Goal: Task Accomplishment & Management: Manage account settings

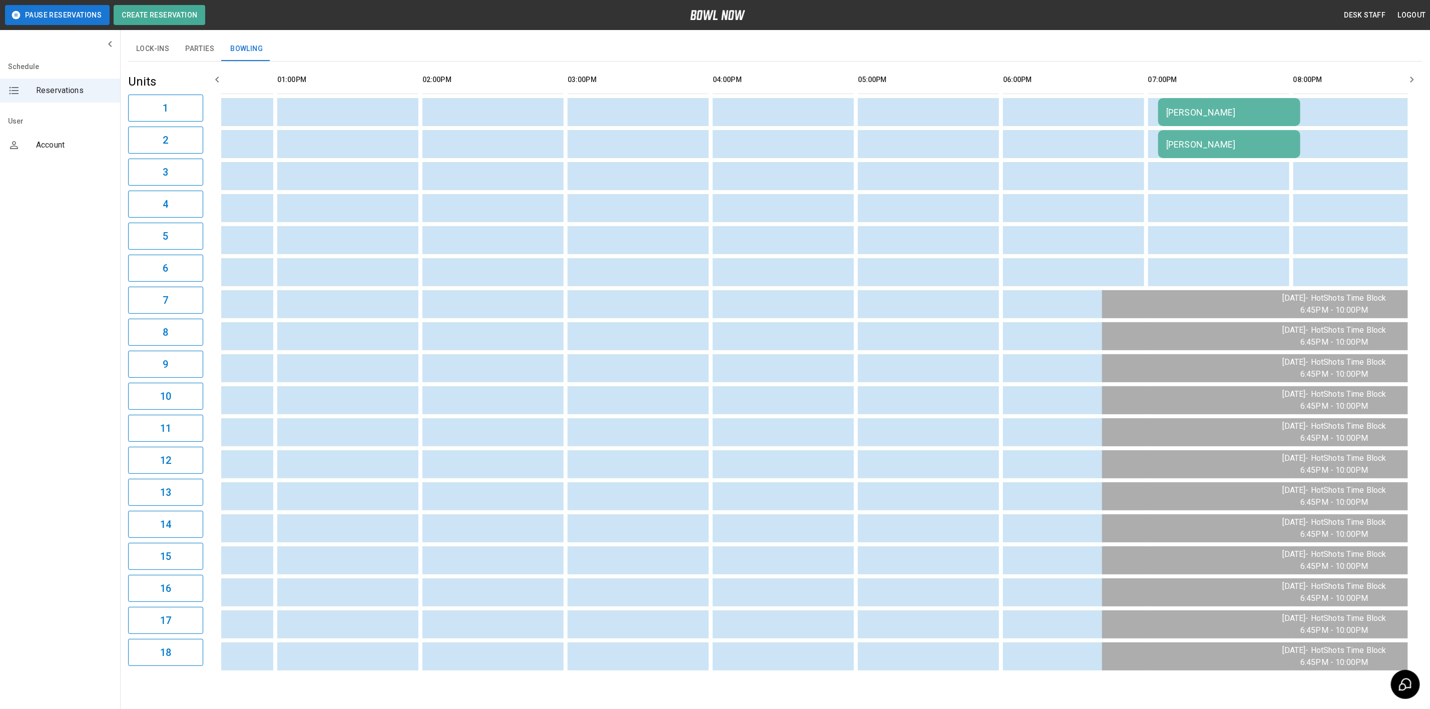
scroll to position [32, 0]
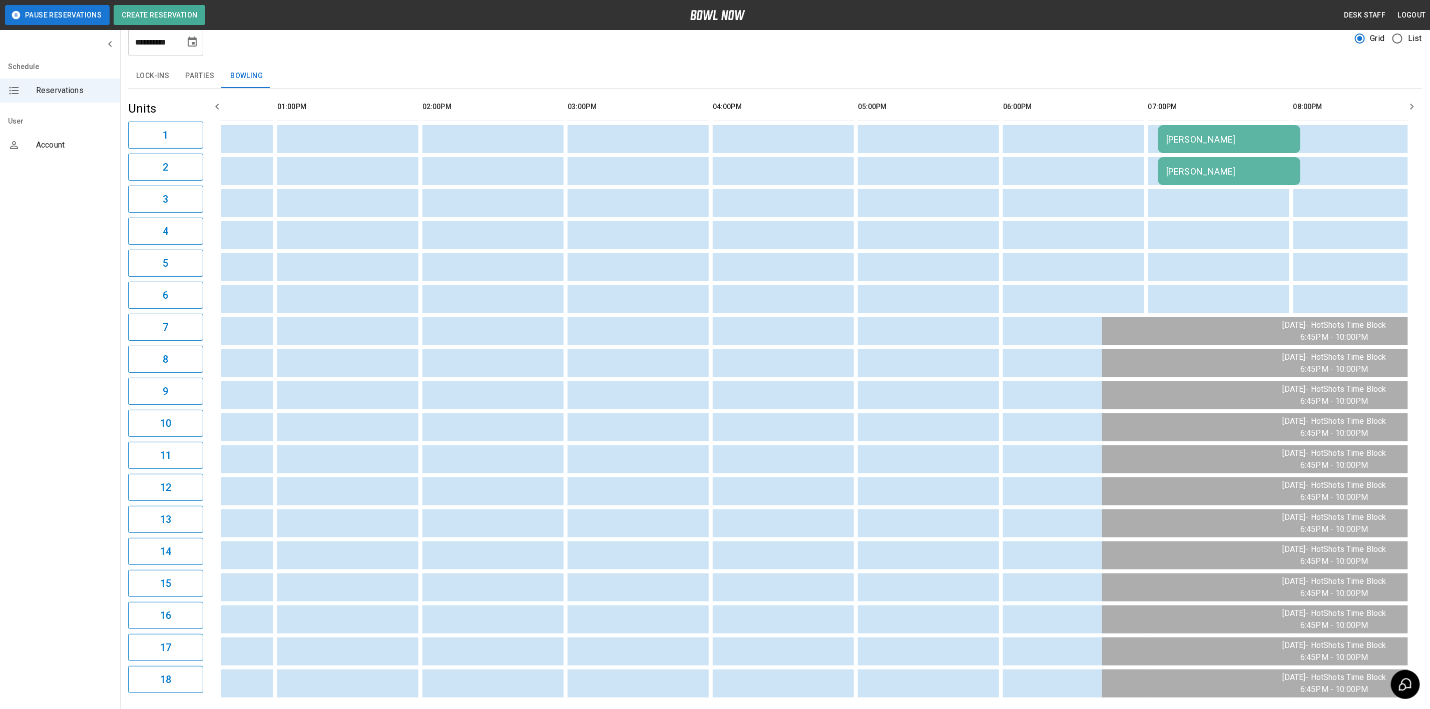
click at [191, 40] on icon "Choose date, selected date is Aug 11, 2025" at bounding box center [192, 42] width 9 height 10
click at [152, 150] on button "13" at bounding box center [153, 152] width 18 height 18
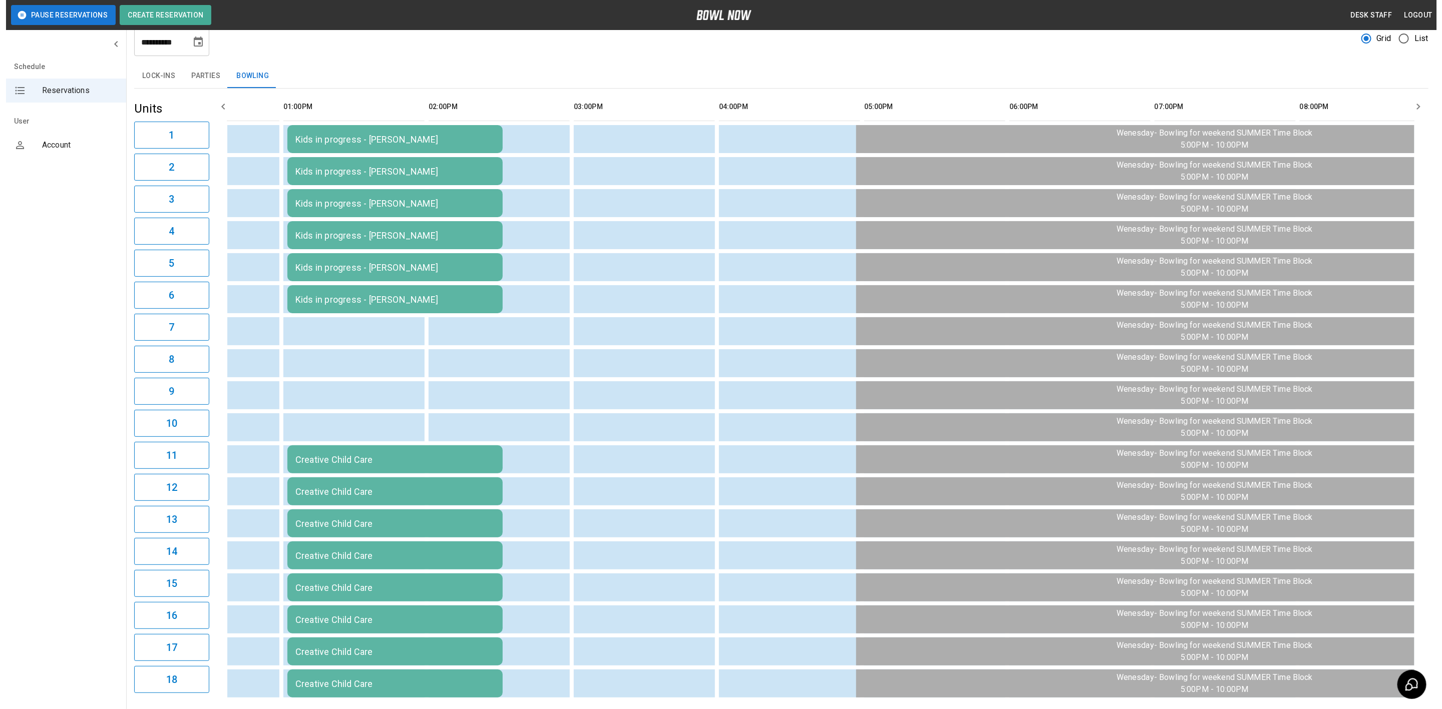
scroll to position [0, 436]
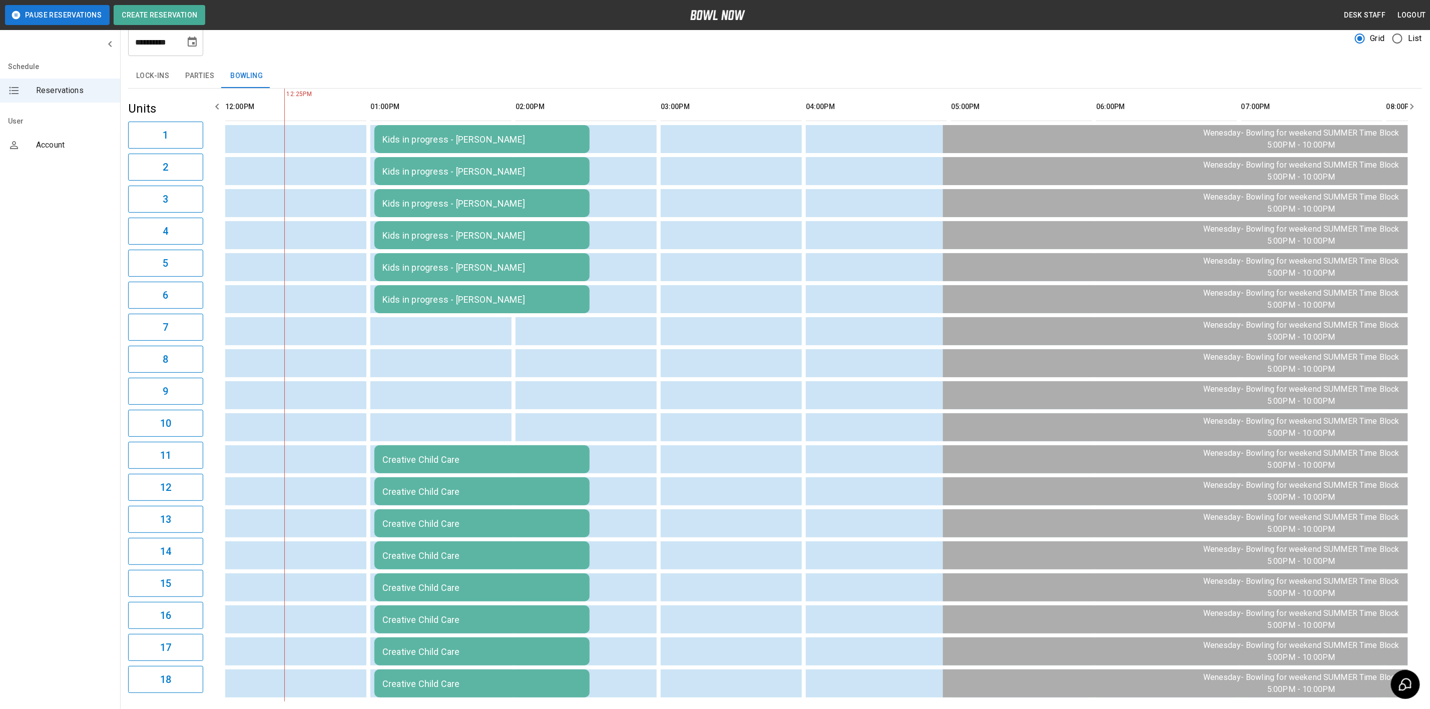
click at [494, 143] on div "Kids in progress - [PERSON_NAME]" at bounding box center [481, 139] width 199 height 11
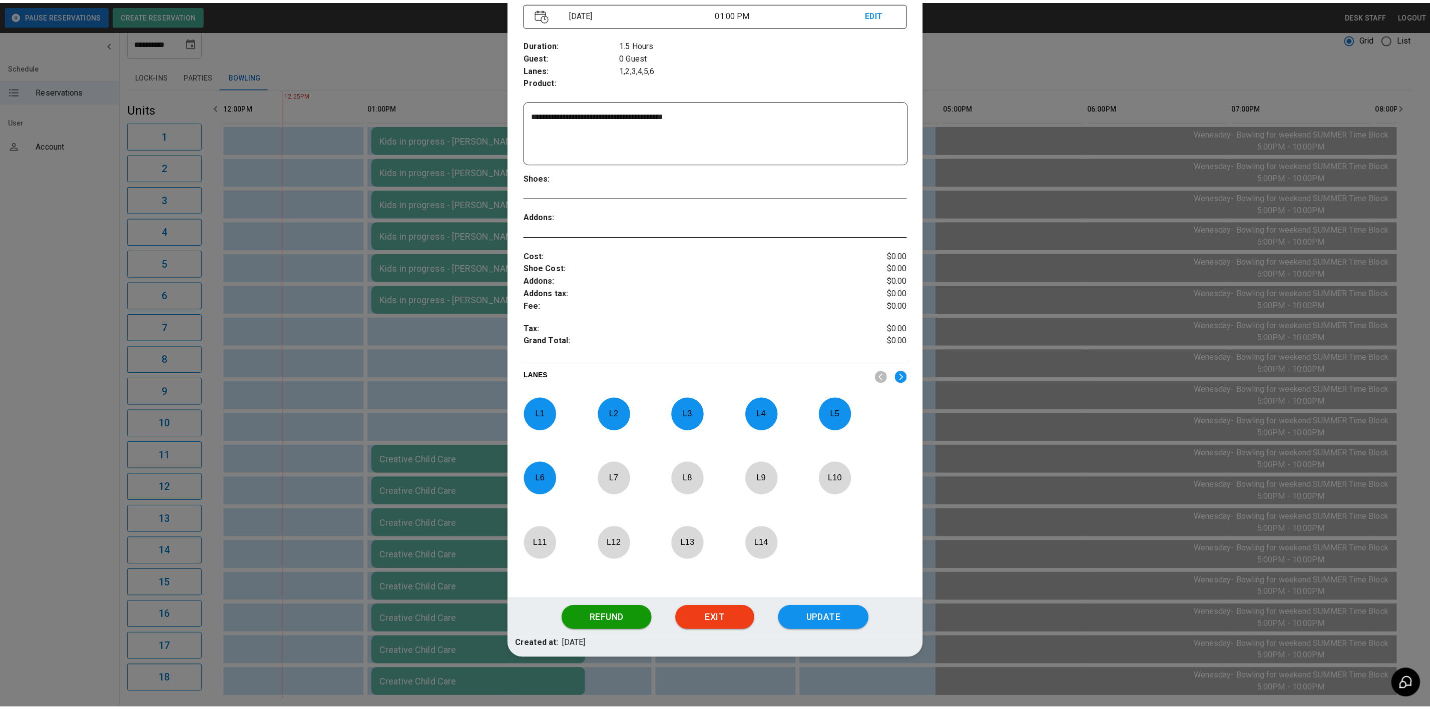
scroll to position [137, 0]
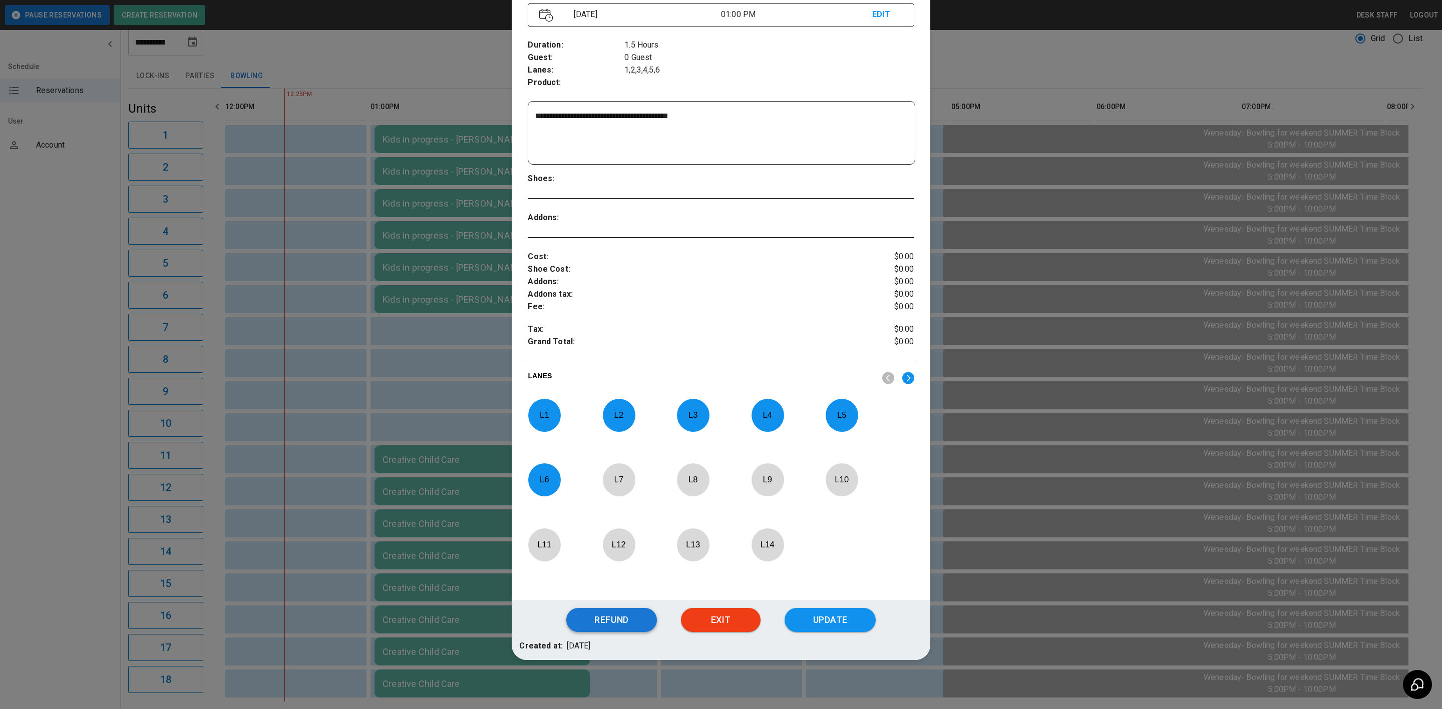
click at [618, 615] on button "Refund" at bounding box center [611, 620] width 91 height 24
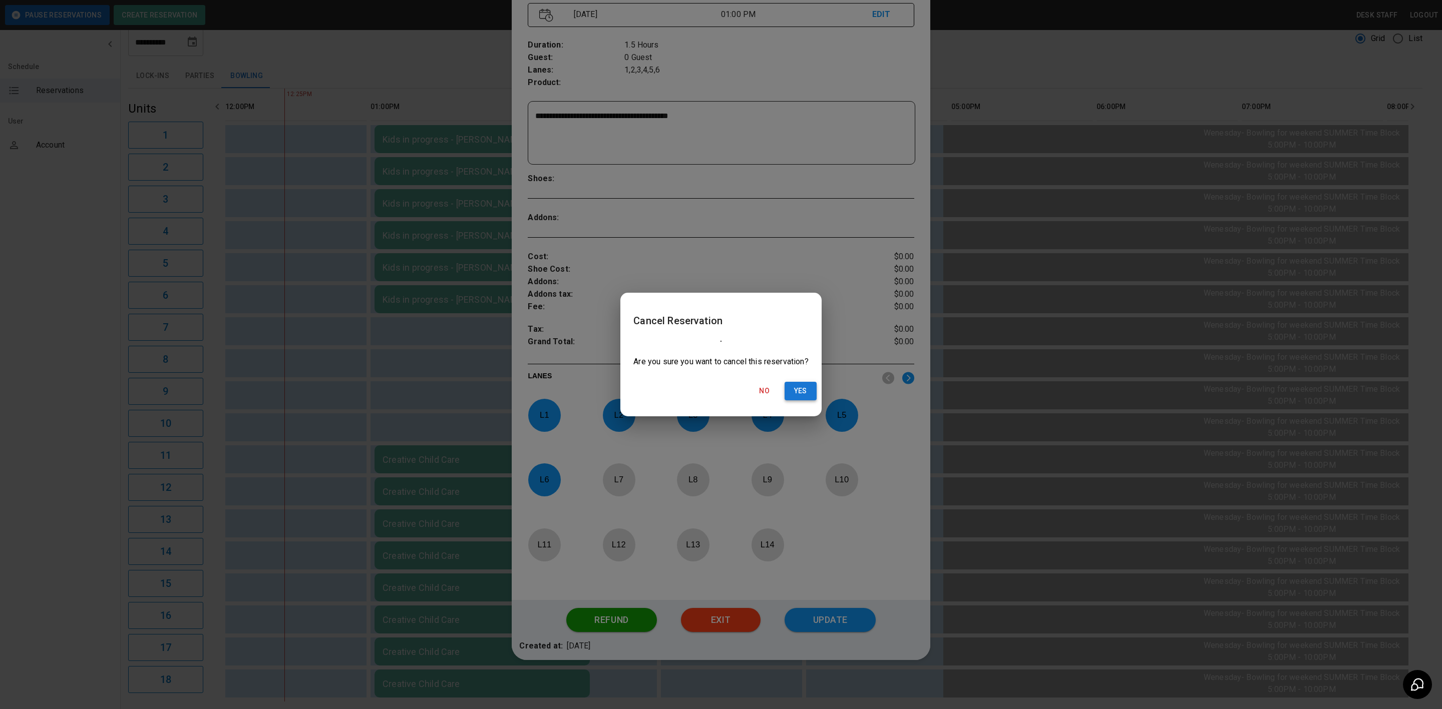
click at [805, 383] on button "Yes" at bounding box center [800, 391] width 32 height 19
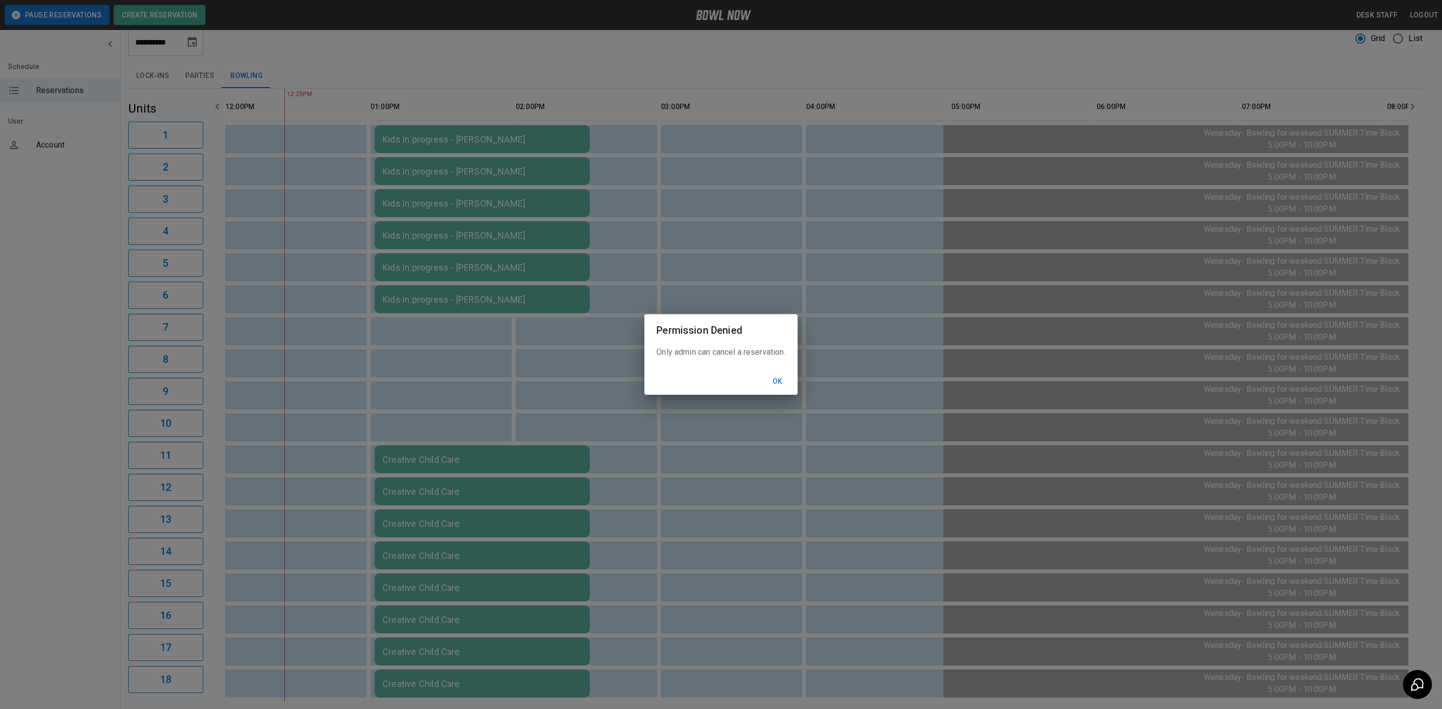
click at [790, 386] on button "Ok" at bounding box center [777, 381] width 32 height 19
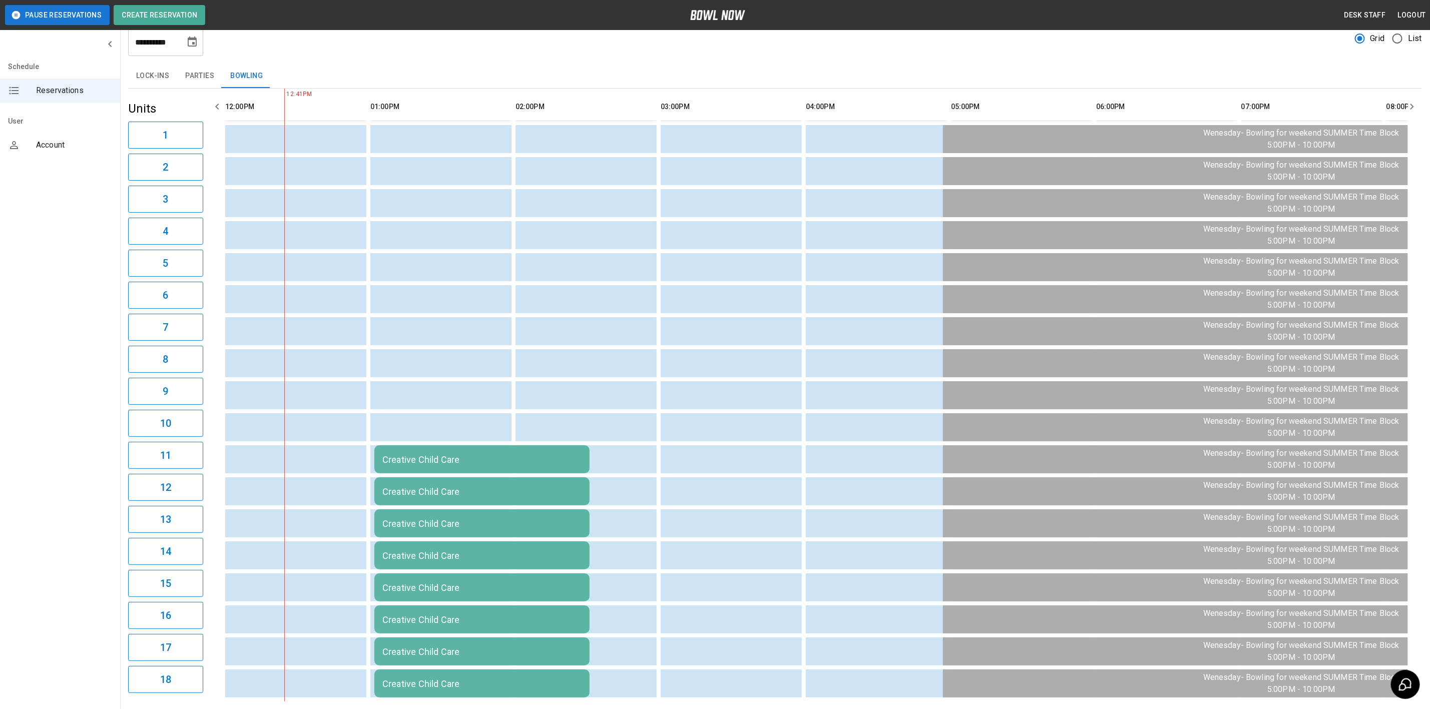
click at [194, 50] on button "Choose date, selected date is Aug 13, 2025" at bounding box center [192, 42] width 20 height 20
drag, startPoint x: 107, startPoint y: 153, endPoint x: 113, endPoint y: 248, distance: 94.8
click at [107, 153] on button "11" at bounding box center [113, 152] width 18 height 18
type input "**********"
